Goal: Task Accomplishment & Management: Use online tool/utility

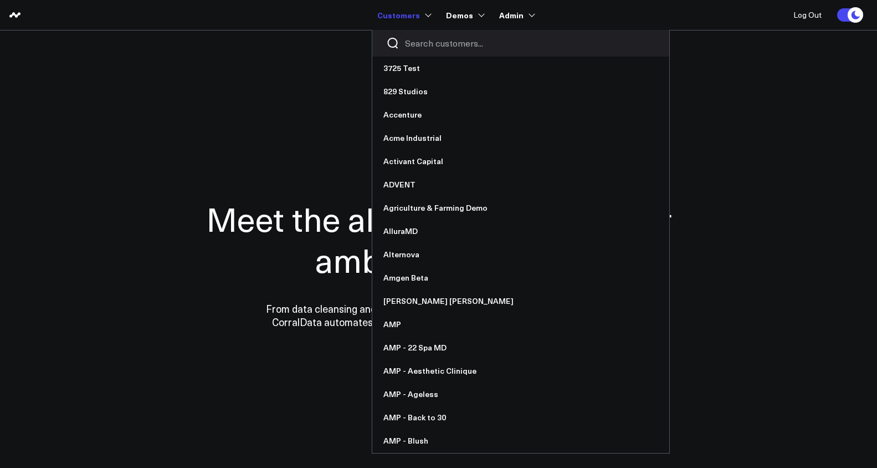
click at [410, 39] on input "Search customers input" at bounding box center [530, 43] width 250 height 12
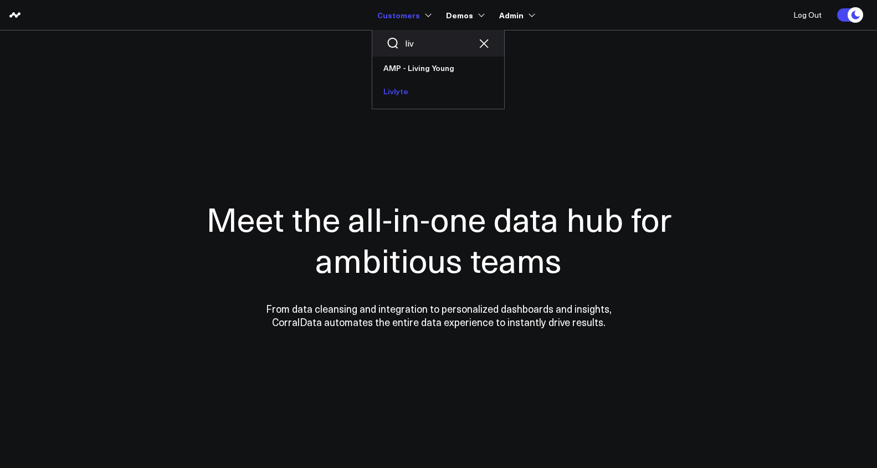
type input "liv"
click at [420, 83] on link "Livlyte" at bounding box center [438, 91] width 132 height 23
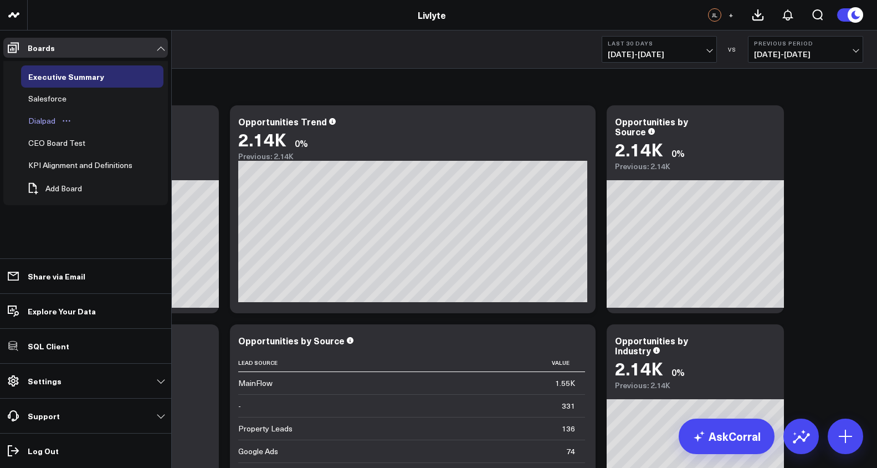
click at [45, 122] on div "Dialpad" at bounding box center [41, 120] width 33 height 13
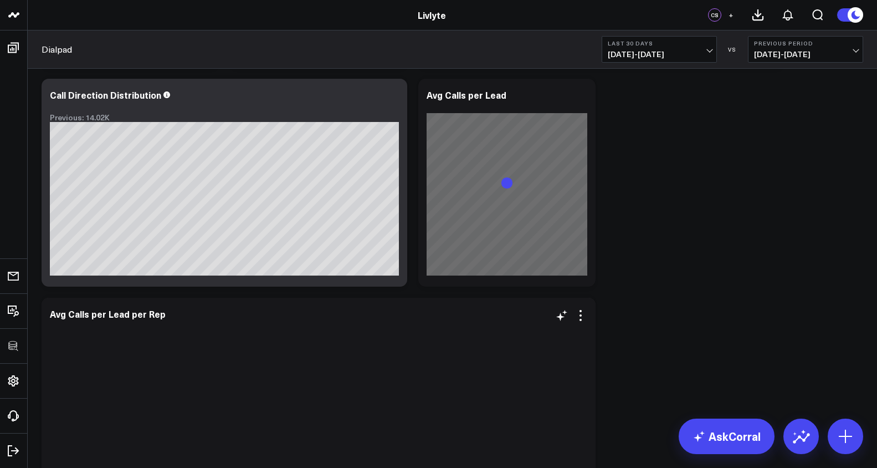
scroll to position [248, 0]
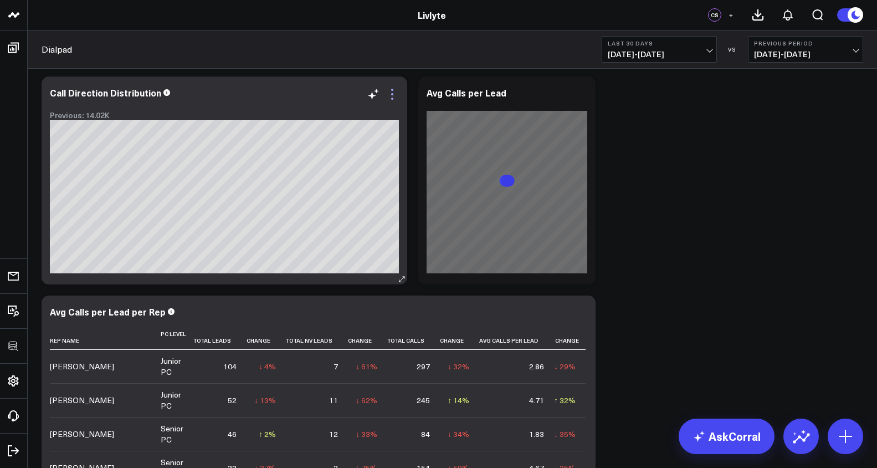
click at [392, 95] on icon at bounding box center [392, 94] width 2 height 2
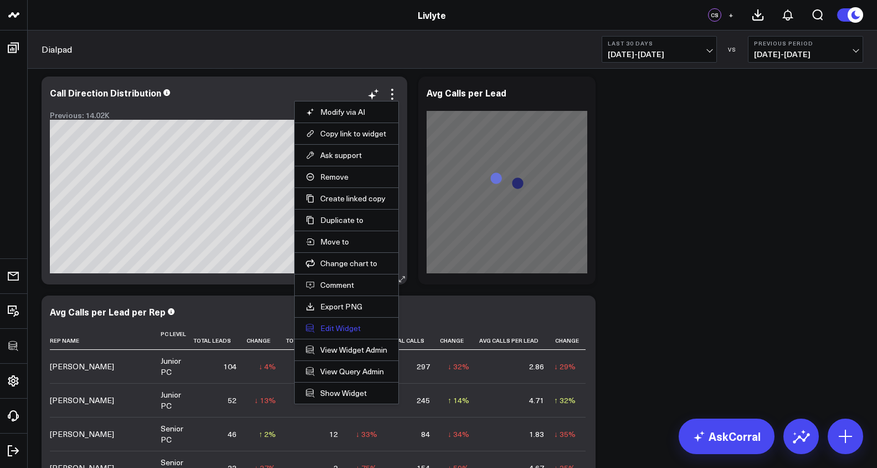
click at [351, 331] on button "Edit Widget" at bounding box center [346, 328] width 81 height 10
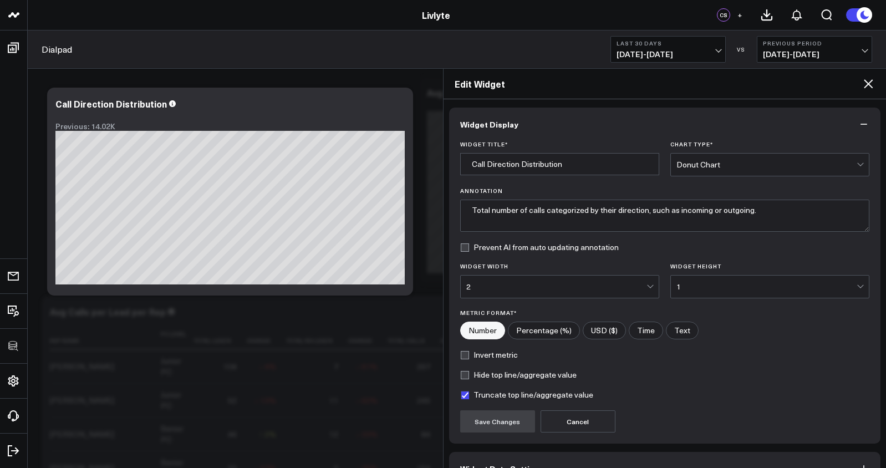
click at [863, 86] on icon at bounding box center [867, 83] width 13 height 13
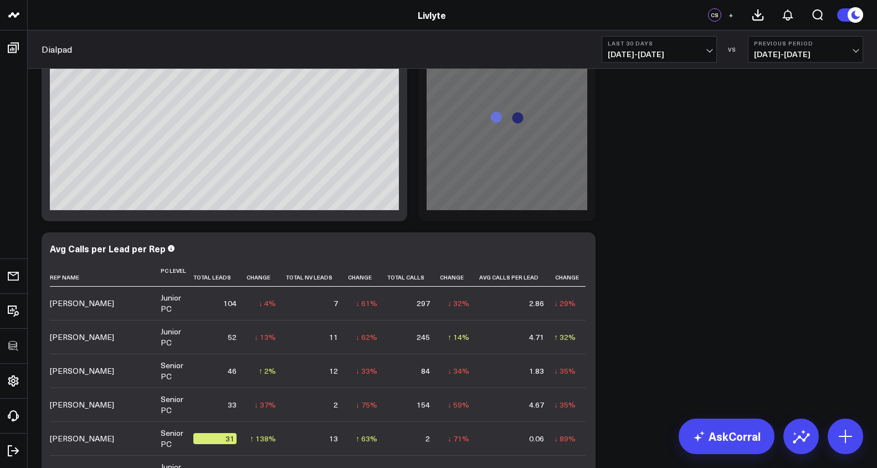
scroll to position [329, 0]
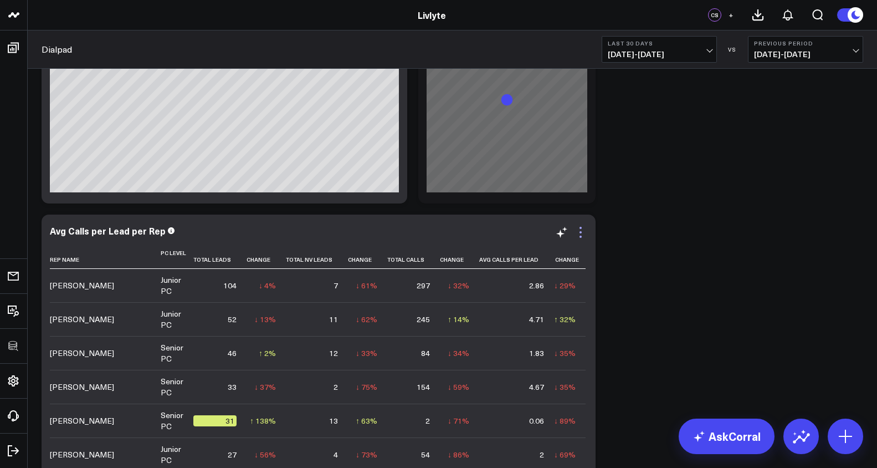
click at [584, 235] on icon at bounding box center [580, 232] width 13 height 13
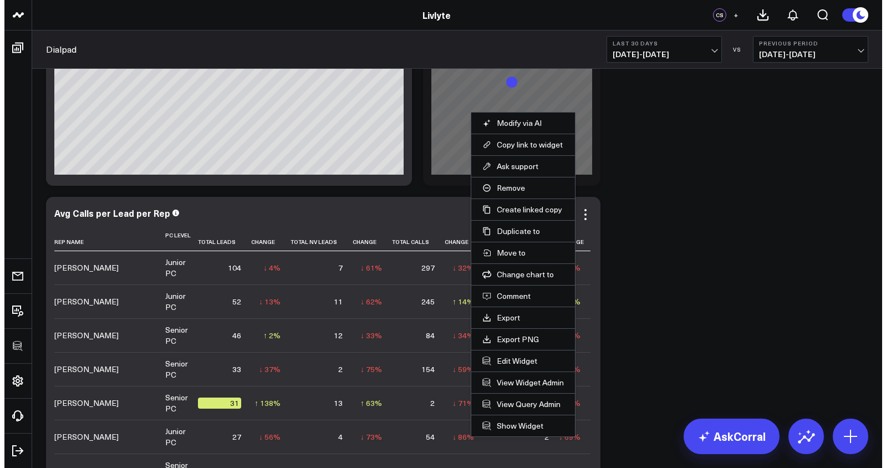
scroll to position [347, 0]
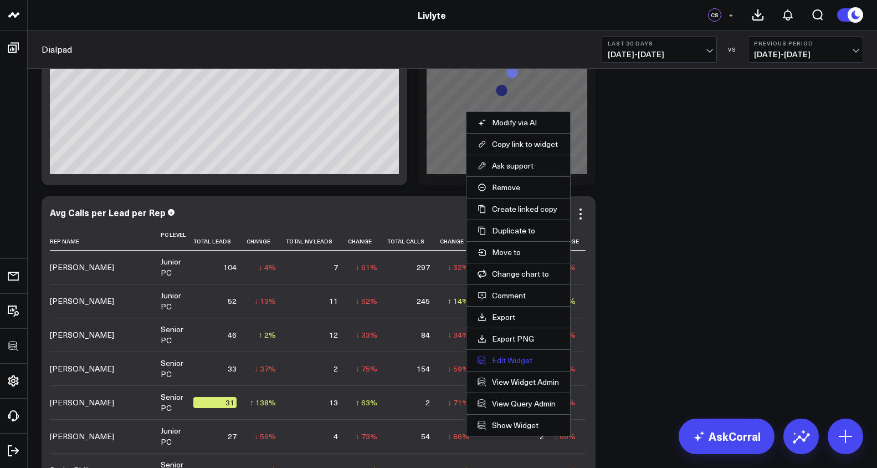
click at [526, 360] on button "Edit Widget" at bounding box center [518, 360] width 81 height 10
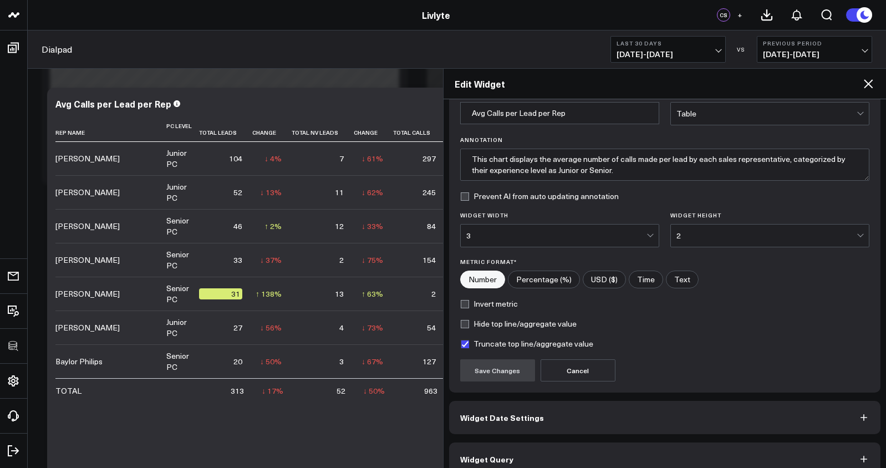
scroll to position [67, 0]
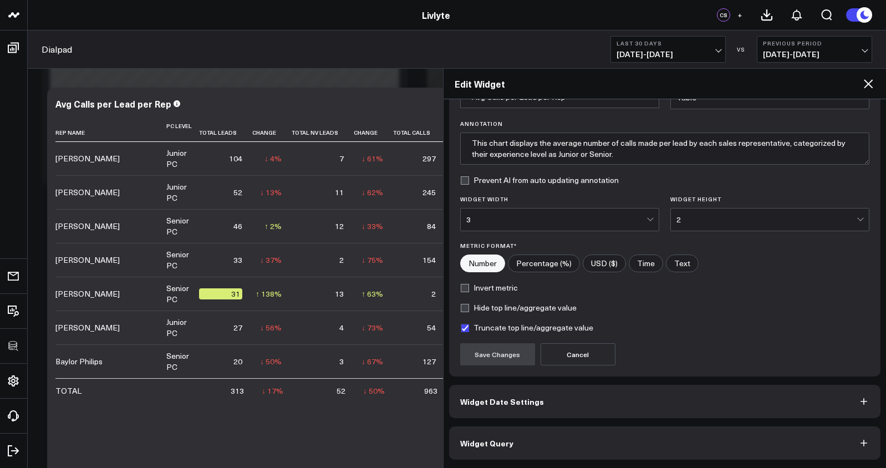
click at [651, 444] on button "Widget Query" at bounding box center [665, 442] width 432 height 33
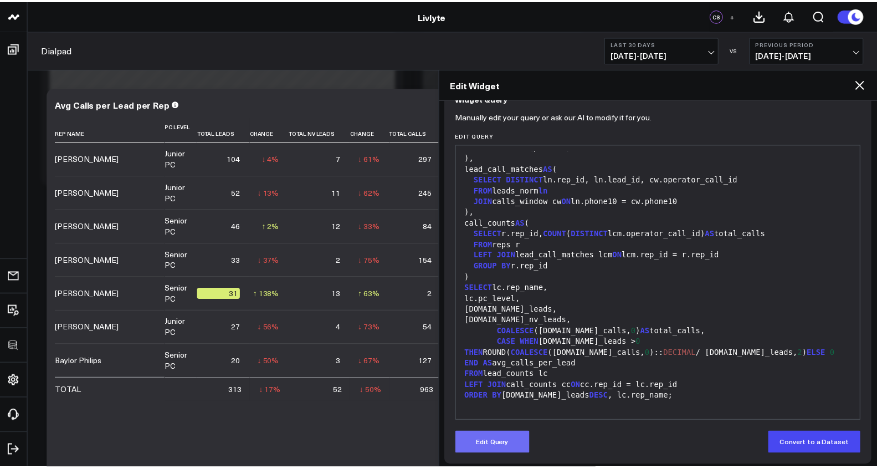
scroll to position [115, 0]
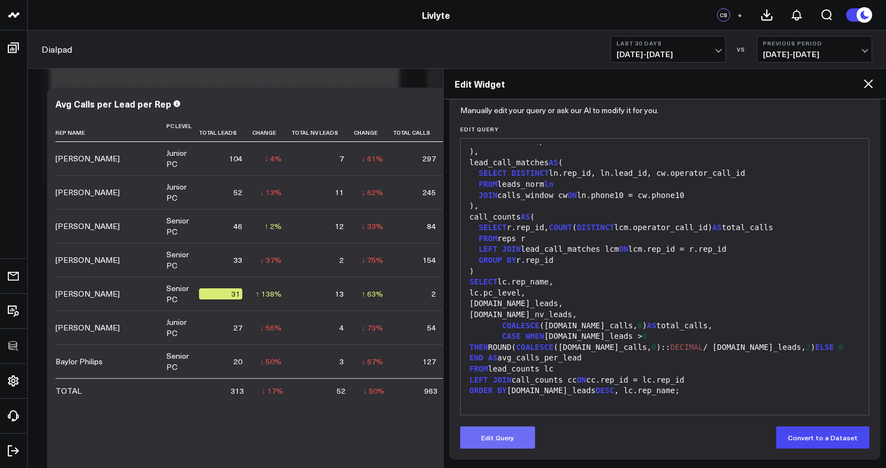
click at [492, 442] on button "Edit Query" at bounding box center [497, 437] width 75 height 22
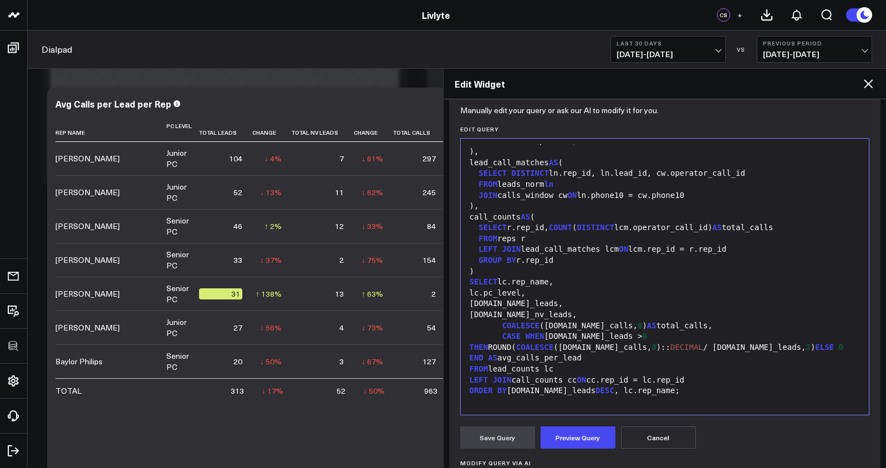
click at [538, 367] on div "FROM lead_counts lc" at bounding box center [664, 369] width 397 height 11
click at [578, 341] on div "CASE WHEN [DOMAIN_NAME]_leads > 0 THEN ROUND( COALESCE ([DOMAIN_NAME]_calls, 0 …" at bounding box center [664, 347] width 397 height 33
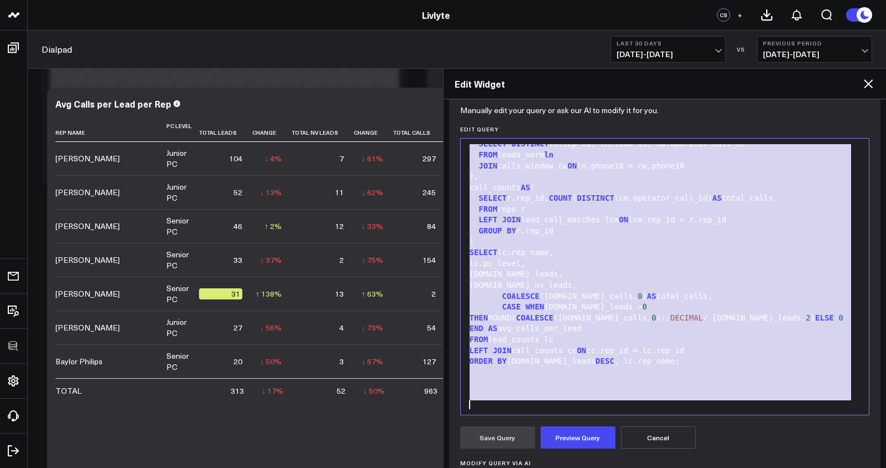
copy div "CASE WHEN date_started SIMILAR TO '[0-9]+' THEN DATEADD( second , CASE WHEN LEN…"
click at [663, 226] on div "LEFT JOIN lead_call_matches lcm ON lcm.rep_id = r.rep_id" at bounding box center [664, 219] width 397 height 11
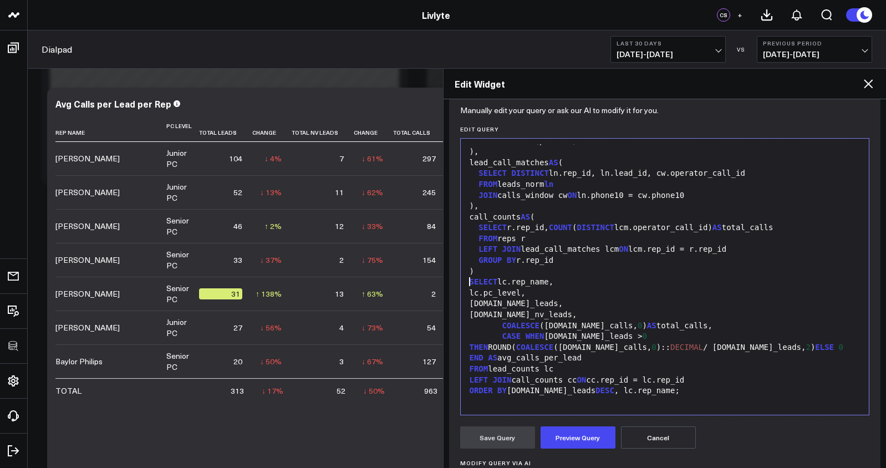
click at [656, 233] on div "FROM reps r" at bounding box center [664, 238] width 397 height 11
click at [865, 84] on icon at bounding box center [867, 83] width 13 height 13
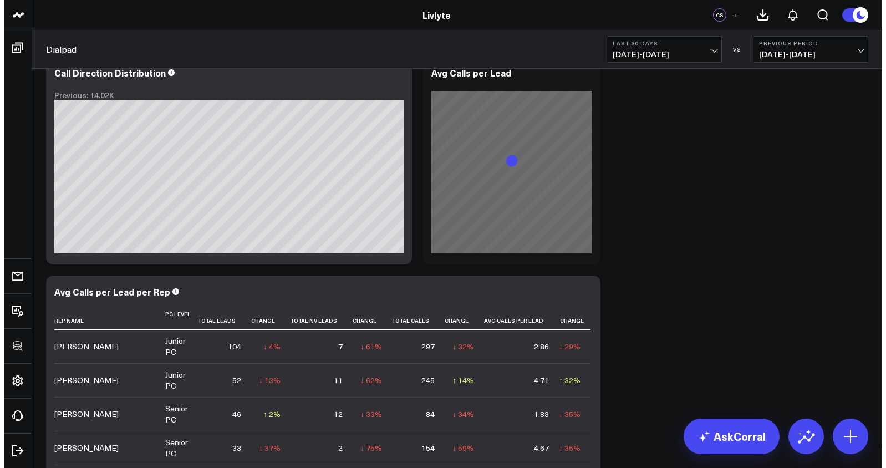
scroll to position [113, 0]
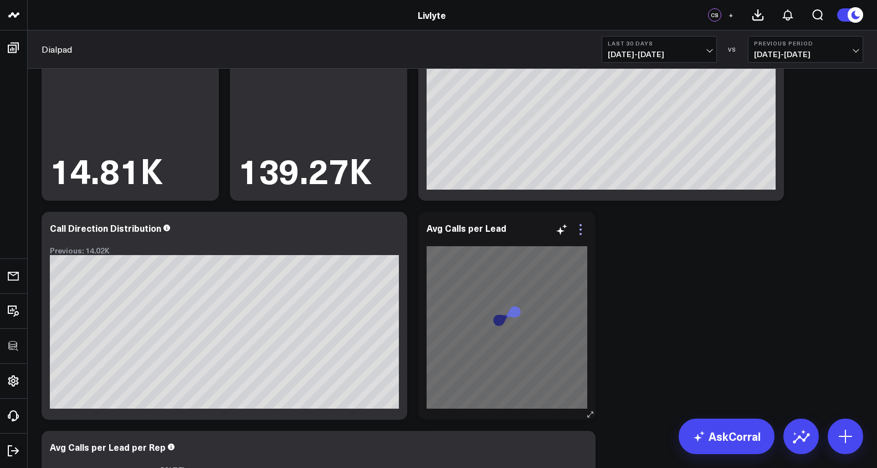
click at [581, 229] on icon at bounding box center [581, 229] width 2 height 2
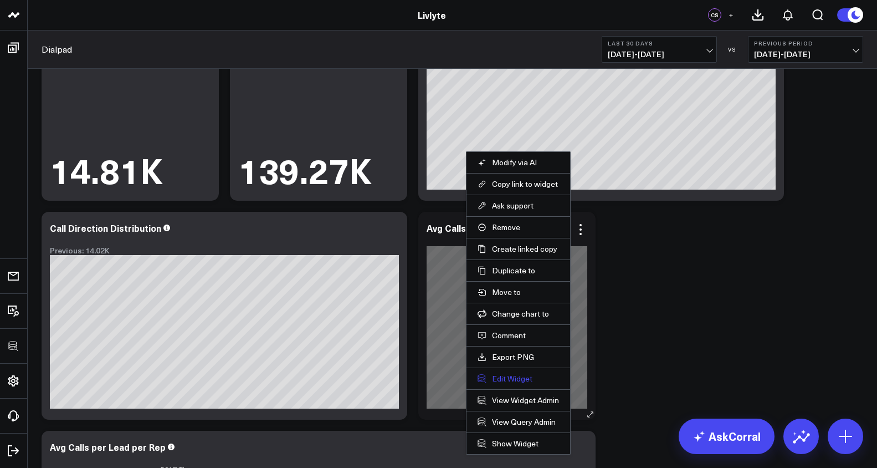
click at [516, 377] on button "Edit Widget" at bounding box center [518, 379] width 81 height 10
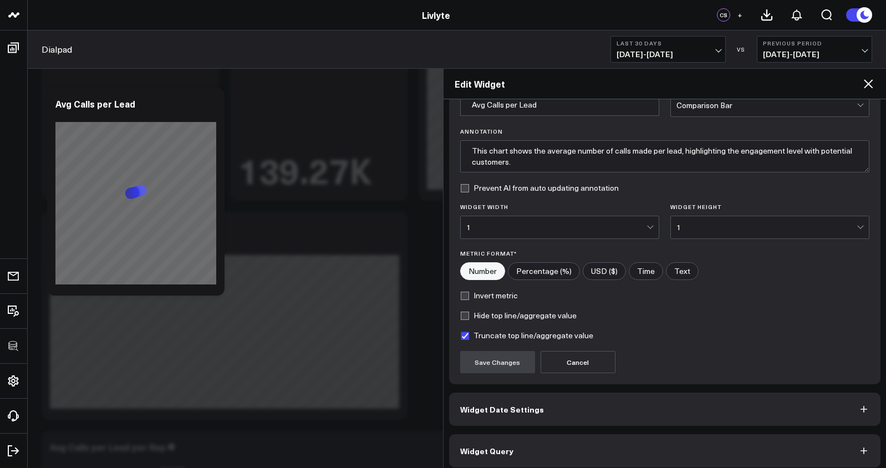
scroll to position [67, 0]
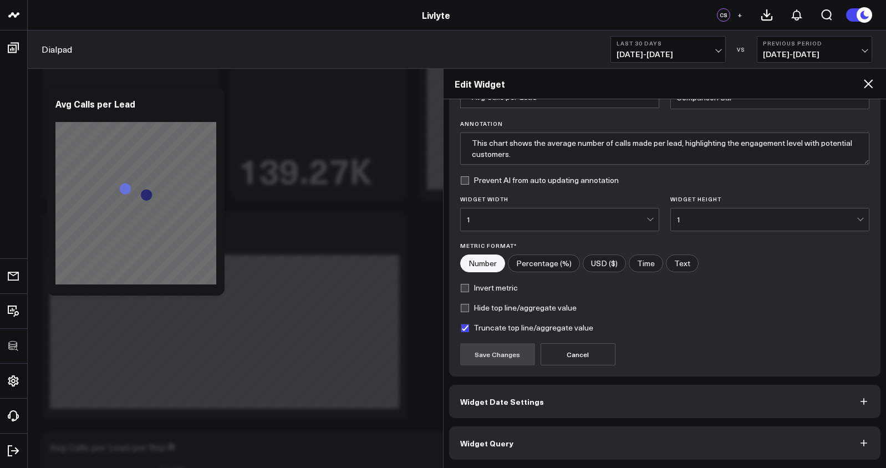
click at [627, 449] on button "Widget Query" at bounding box center [665, 442] width 432 height 33
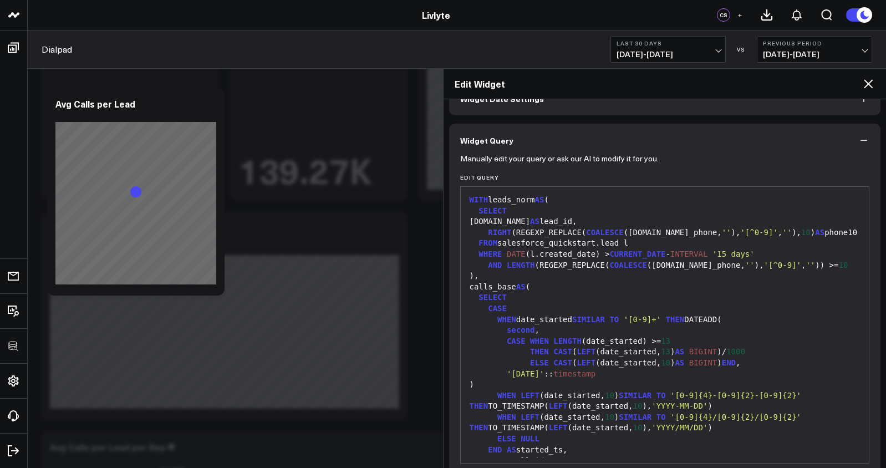
click at [616, 438] on div "ELSE NULL" at bounding box center [664, 438] width 397 height 11
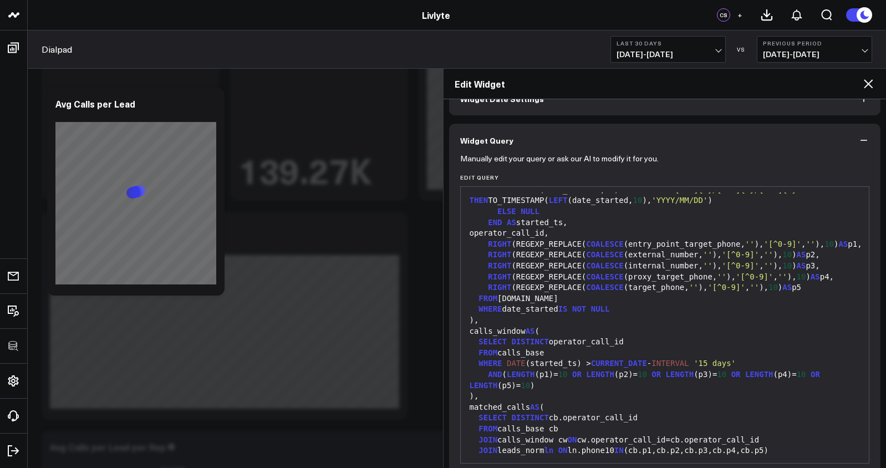
scroll to position [228, 0]
click at [590, 325] on div ")," at bounding box center [664, 319] width 397 height 11
click at [567, 312] on span "IS" at bounding box center [562, 307] width 9 height 9
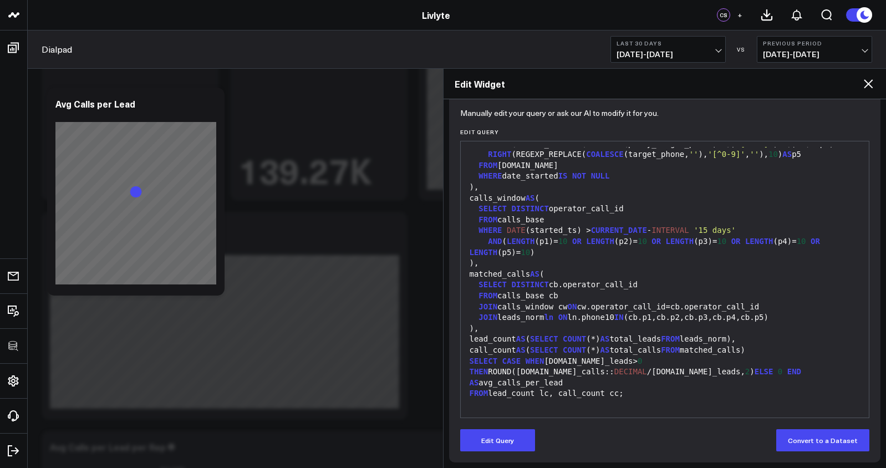
scroll to position [115, 0]
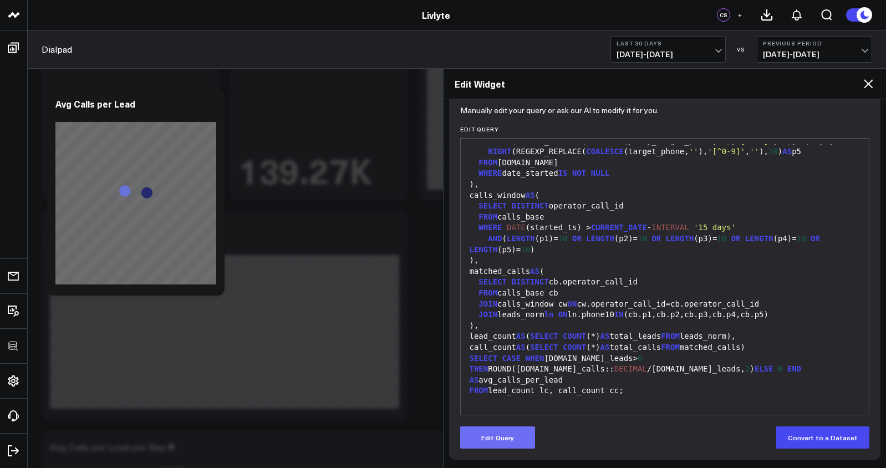
click at [499, 438] on button "Edit Query" at bounding box center [497, 437] width 75 height 22
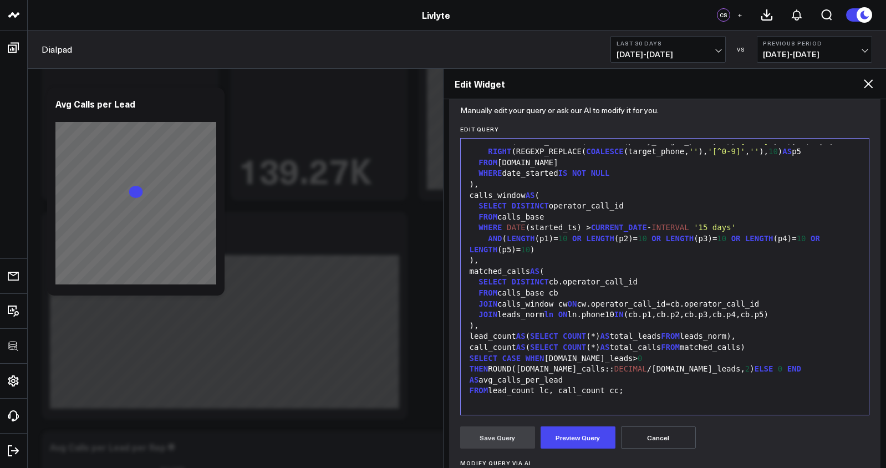
click at [519, 353] on div "call_count AS ( SELECT COUNT (*) AS total_calls FROM matched_calls)" at bounding box center [664, 347] width 397 height 11
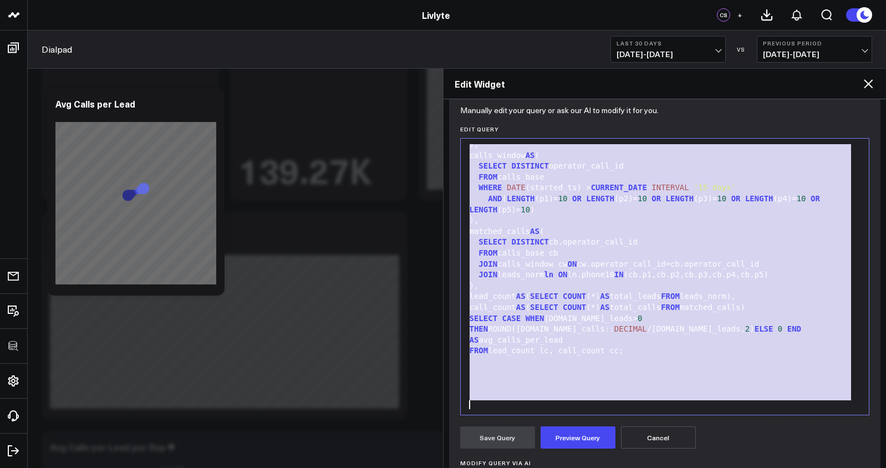
scroll to position [433, 0]
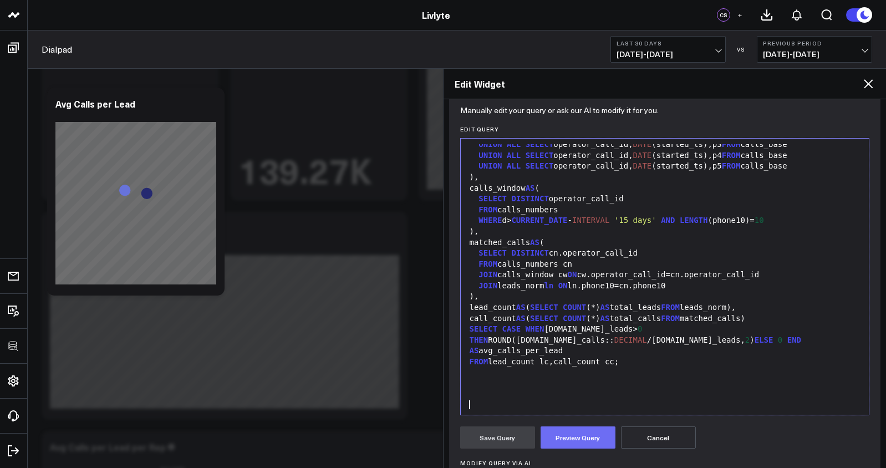
click at [562, 436] on button "Preview Query" at bounding box center [577, 437] width 75 height 22
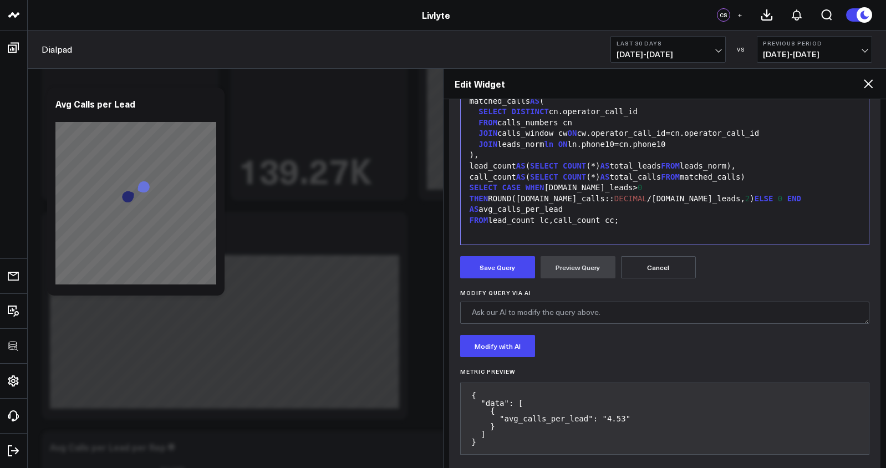
scroll to position [299, 0]
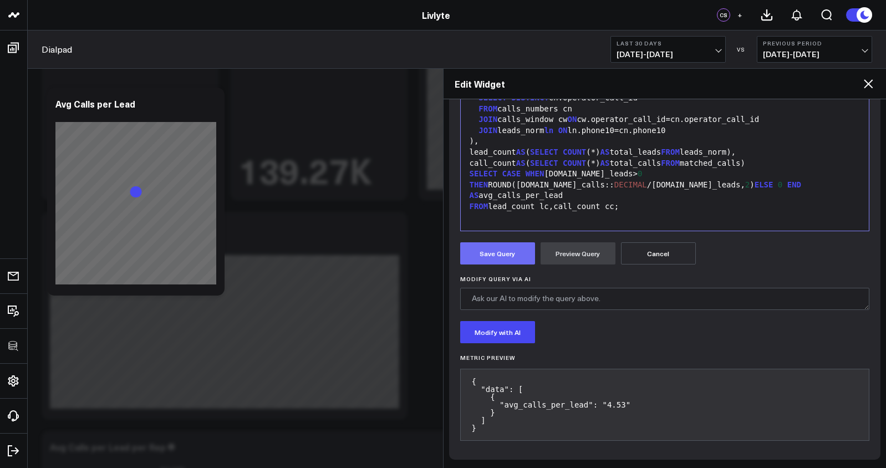
click at [513, 259] on button "Save Query" at bounding box center [497, 253] width 75 height 22
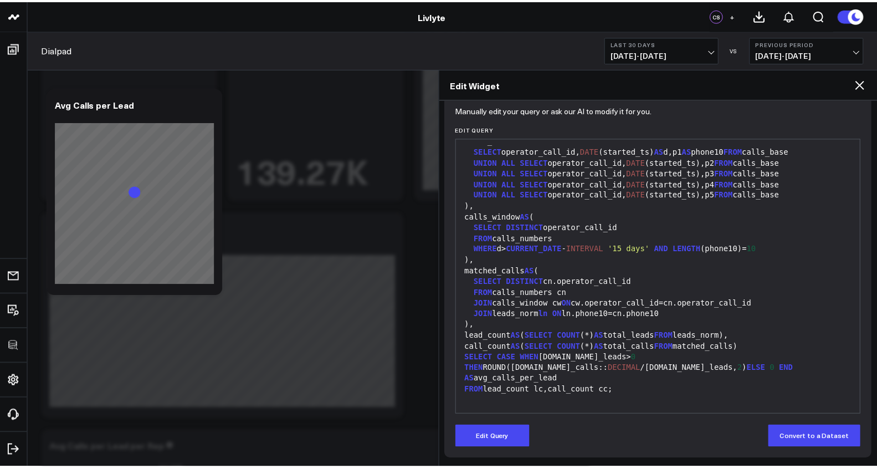
scroll to position [115, 0]
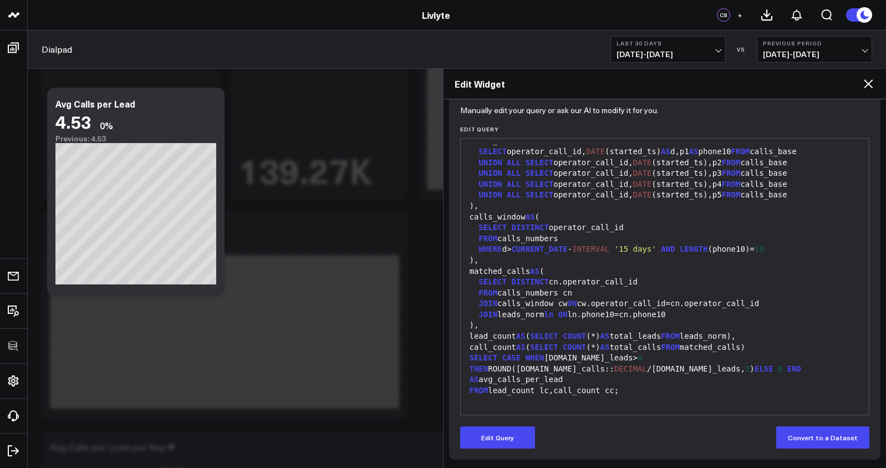
click at [867, 80] on icon at bounding box center [867, 83] width 13 height 13
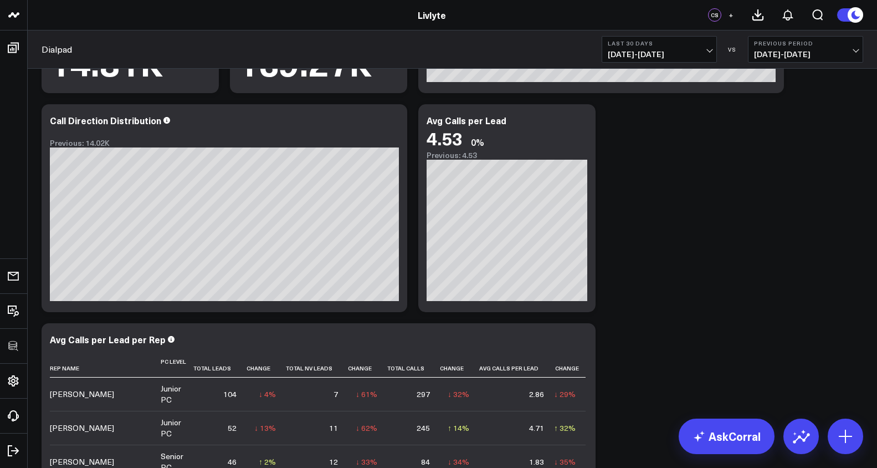
scroll to position [232, 0]
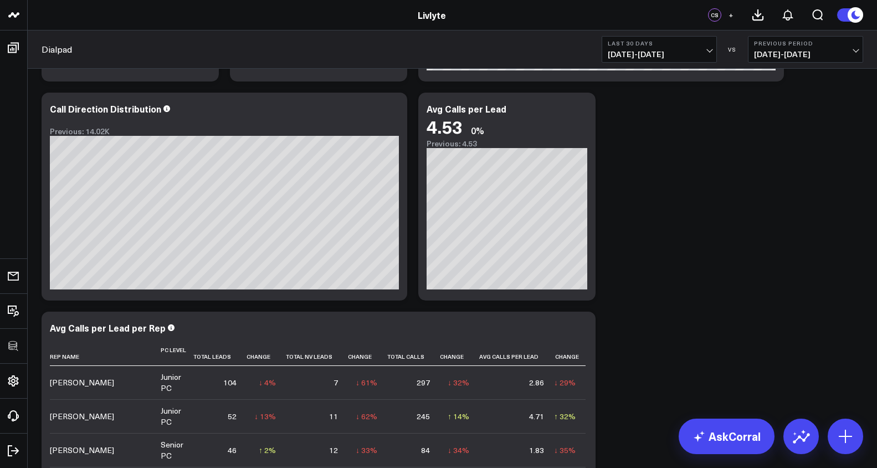
click at [695, 60] on button "Last 30 Days [DATE] - [DATE]" at bounding box center [659, 49] width 115 height 27
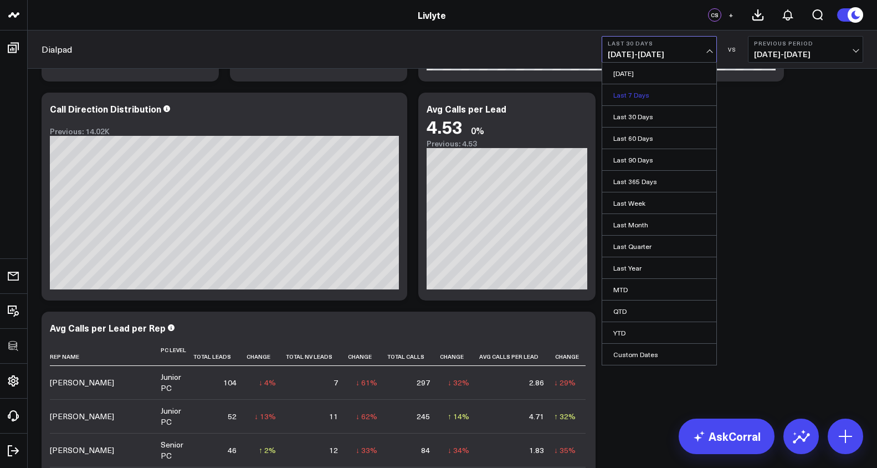
click at [679, 98] on link "Last 7 Days" at bounding box center [659, 94] width 114 height 21
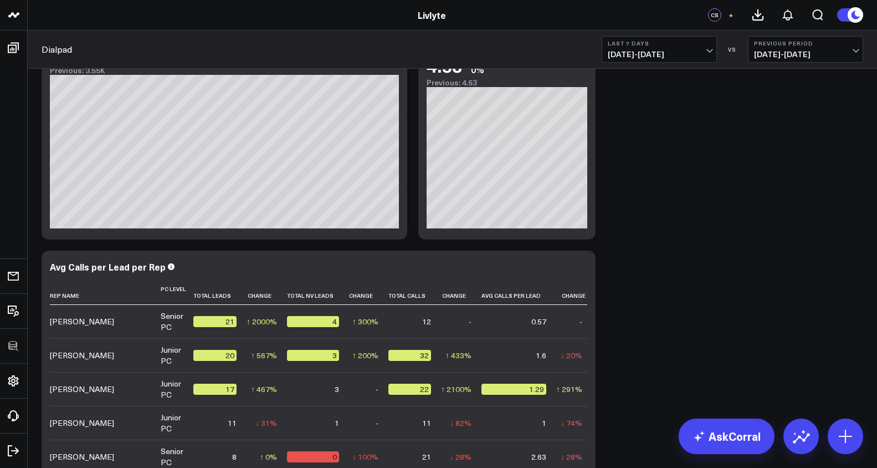
scroll to position [213, 0]
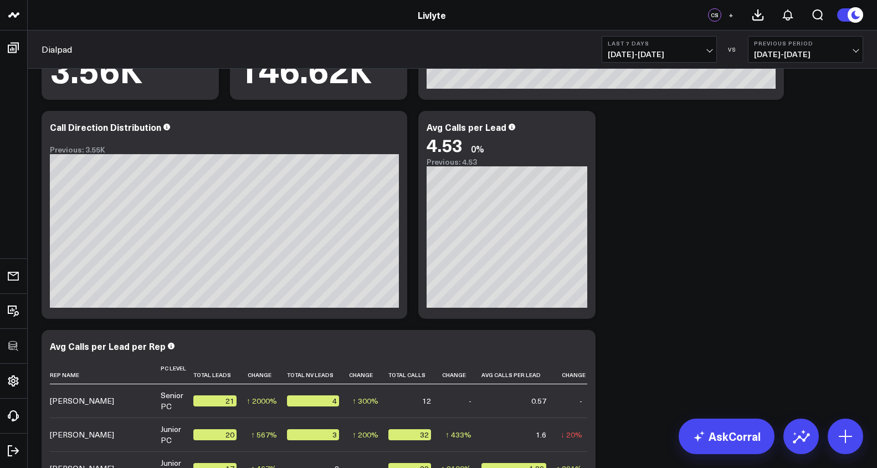
click at [627, 57] on span "[DATE] - [DATE]" at bounding box center [659, 54] width 103 height 9
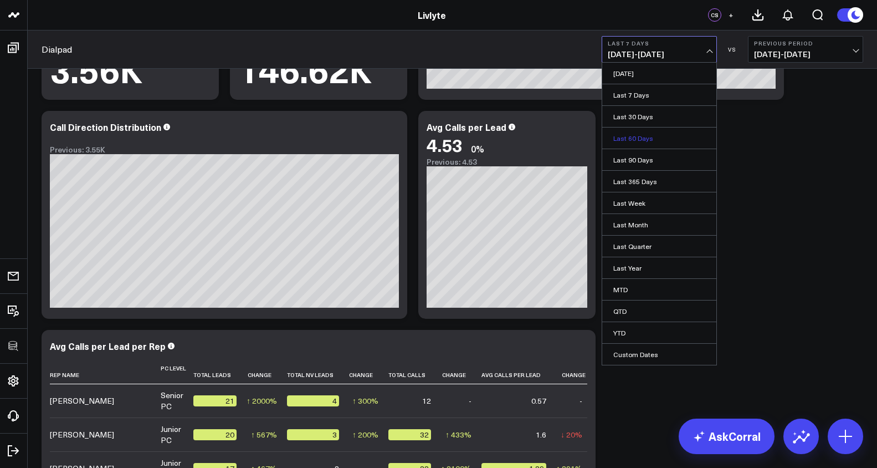
click at [628, 135] on link "Last 60 Days" at bounding box center [659, 137] width 114 height 21
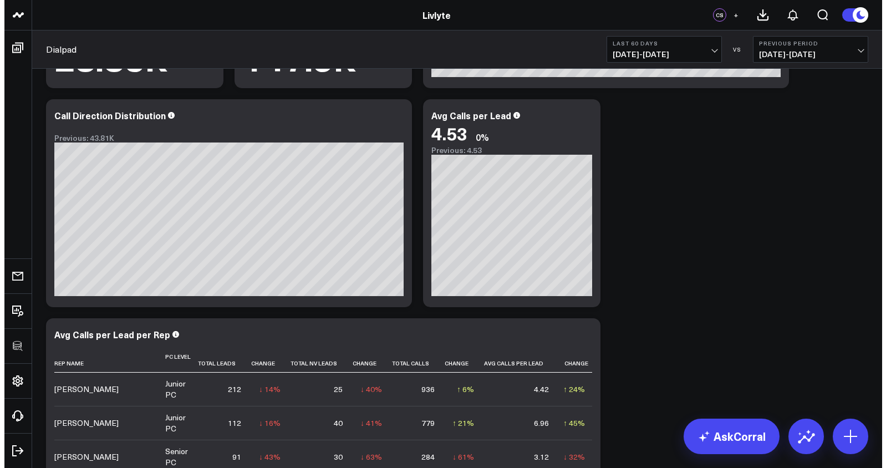
scroll to position [226, 0]
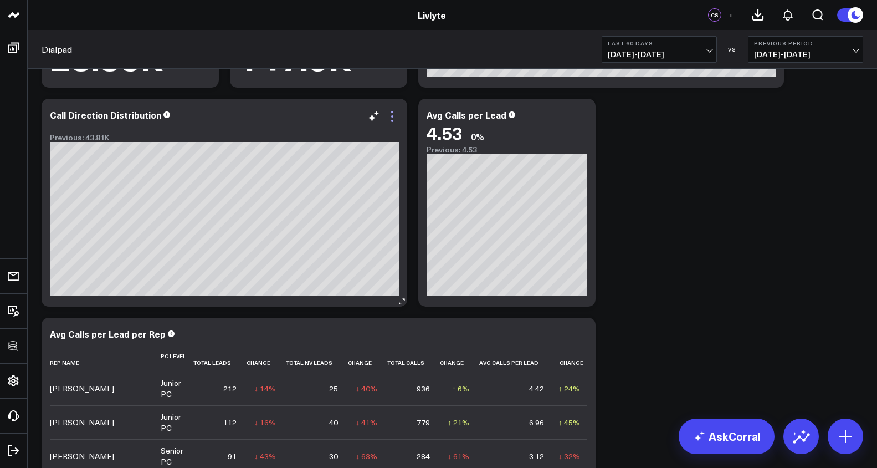
click at [395, 116] on icon at bounding box center [392, 116] width 13 height 13
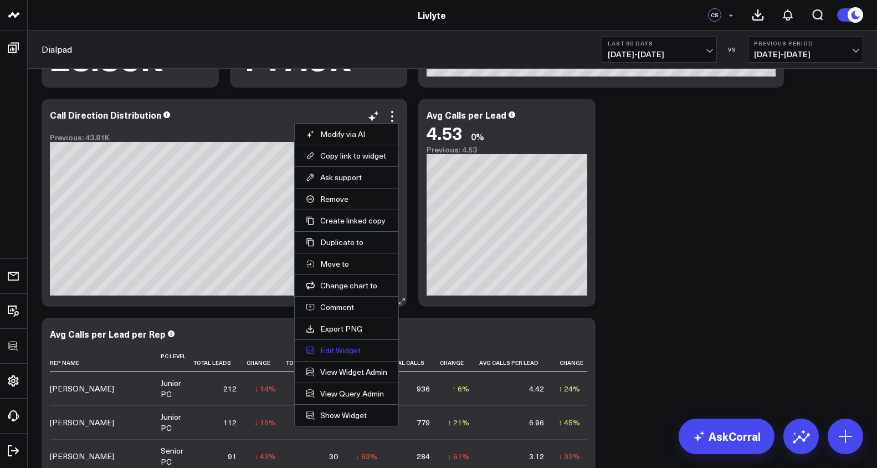
click at [343, 348] on button "Edit Widget" at bounding box center [346, 350] width 81 height 10
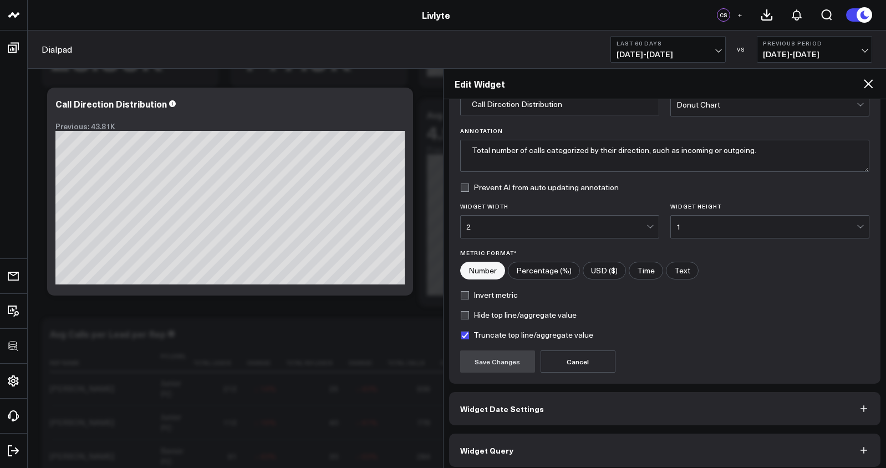
scroll to position [67, 0]
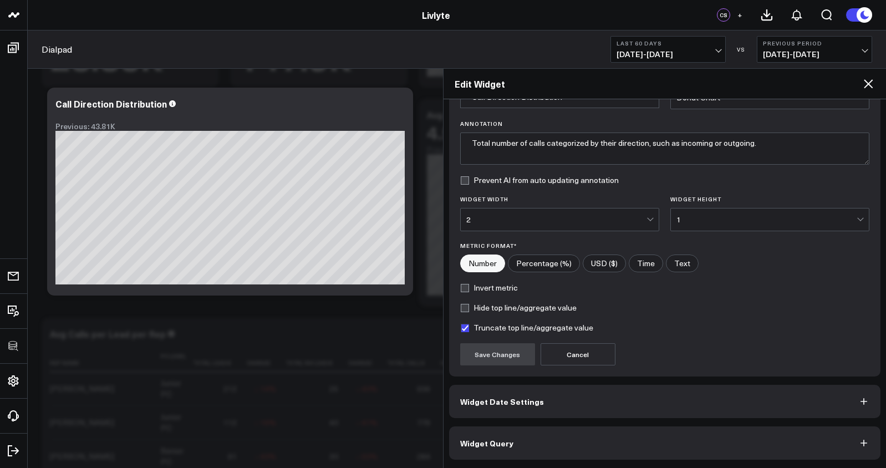
click at [598, 448] on button "Widget Query" at bounding box center [665, 442] width 432 height 33
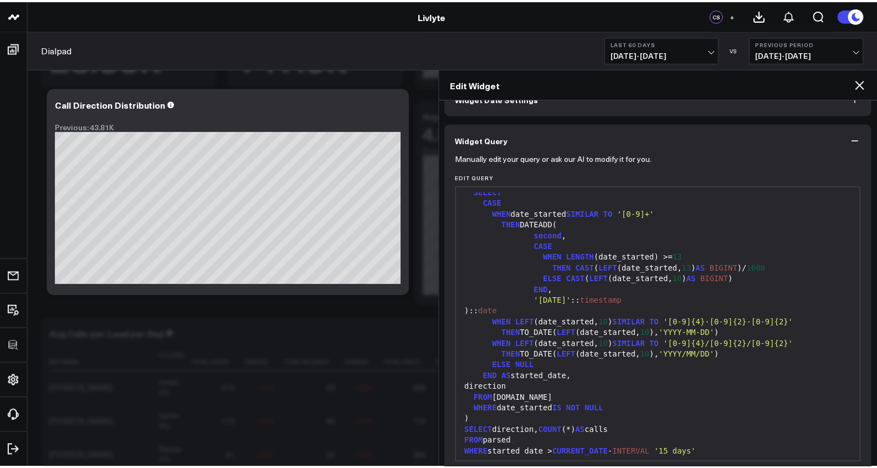
scroll to position [65, 0]
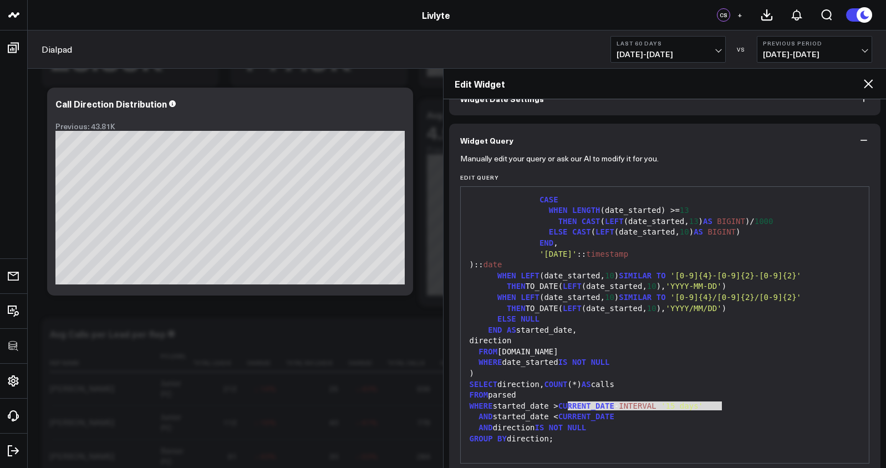
drag, startPoint x: 567, startPoint y: 405, endPoint x: 726, endPoint y: 402, distance: 158.5
click at [726, 402] on div "WHERE started_date > CURRENT_DATE - INTERVAL '15 days'" at bounding box center [664, 406] width 397 height 11
copy div "CURRENT_DATE - INTERVAL '15 days'"
drag, startPoint x: 569, startPoint y: 394, endPoint x: 562, endPoint y: 403, distance: 11.4
click at [569, 394] on div "FROM parsed" at bounding box center [664, 395] width 397 height 11
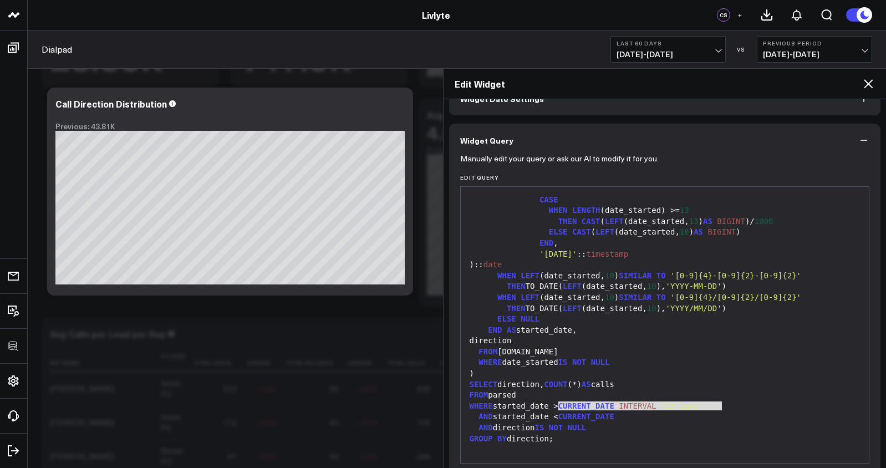
drag, startPoint x: 559, startPoint y: 405, endPoint x: 725, endPoint y: 411, distance: 166.9
click at [725, 411] on div "WITH parsed AS ( SELECT CASE WHEN date_started SIMILAR TO '[0-9]+' THEN DATEADD…" at bounding box center [664, 292] width 397 height 330
copy div "> CURRENT_DATE - INTERVAL '15 days'"
click at [865, 81] on icon at bounding box center [867, 83] width 13 height 13
